Goal: Transaction & Acquisition: Purchase product/service

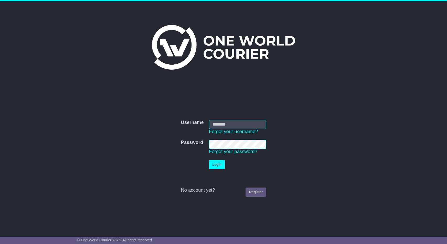
click at [226, 119] on td "Username Forgot your username?" at bounding box center [238, 127] width 62 height 20
click at [225, 124] on input "Username" at bounding box center [237, 124] width 57 height 9
type input "**********"
click at [215, 164] on button "Login" at bounding box center [217, 164] width 16 height 9
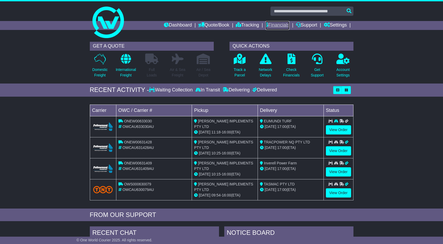
click at [275, 27] on link "Financials" at bounding box center [277, 25] width 24 height 9
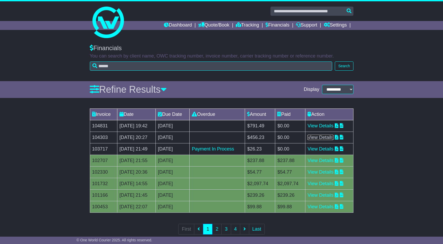
click at [322, 137] on link "View Details" at bounding box center [320, 137] width 26 height 5
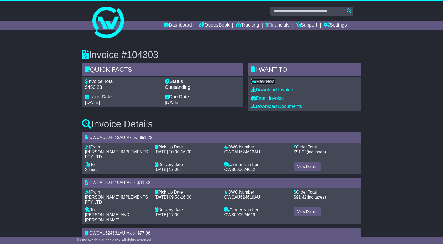
click at [270, 81] on link "Pay Now" at bounding box center [263, 81] width 24 height 5
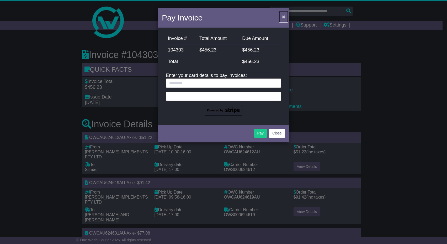
click at [284, 18] on span "×" at bounding box center [283, 17] width 3 height 6
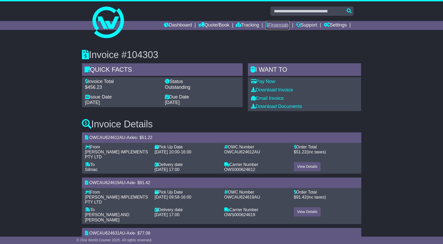
click at [269, 26] on link "Financials" at bounding box center [277, 25] width 24 height 9
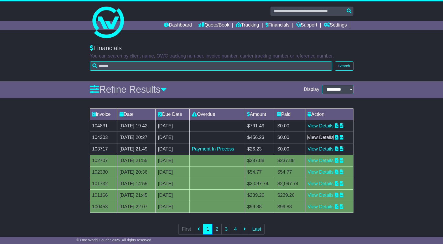
click at [322, 137] on link "View Details" at bounding box center [320, 137] width 26 height 5
click at [328, 138] on link "View Details" at bounding box center [320, 137] width 26 height 5
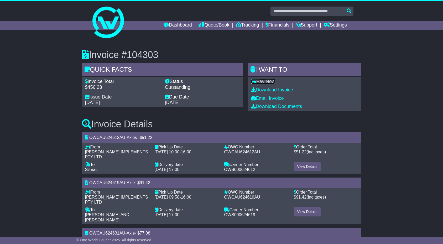
click at [262, 82] on link "Pay Now" at bounding box center [263, 81] width 24 height 5
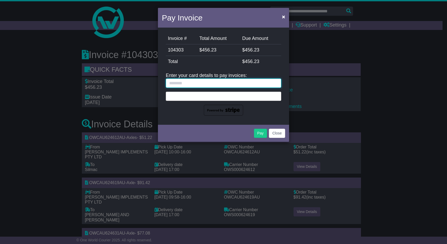
click at [195, 84] on input "text" at bounding box center [224, 82] width 116 height 9
type input "**********"
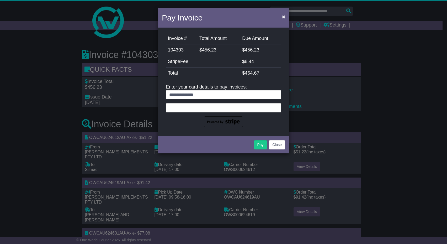
click at [264, 74] on td "$ 464.67" at bounding box center [260, 73] width 41 height 12
click at [260, 145] on button "Pay" at bounding box center [260, 144] width 13 height 9
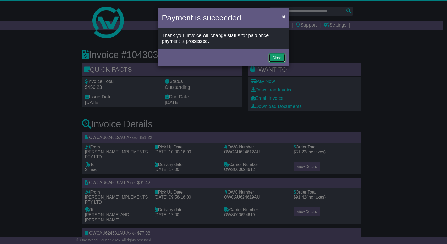
click at [279, 58] on button "Close" at bounding box center [277, 57] width 16 height 9
